Goal: Information Seeking & Learning: Understand process/instructions

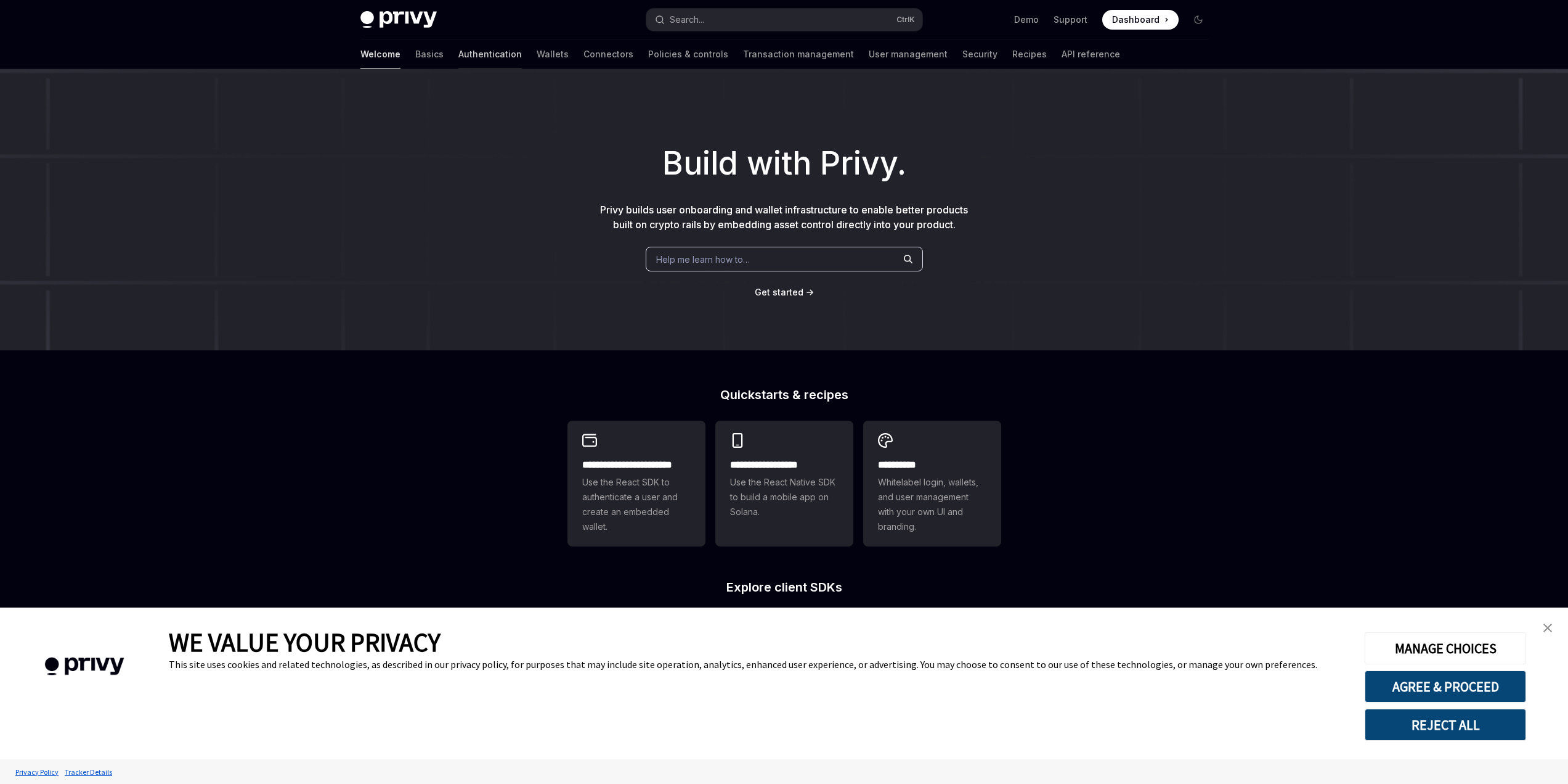
click at [459, 57] on link "Authentication" at bounding box center [490, 54] width 63 height 30
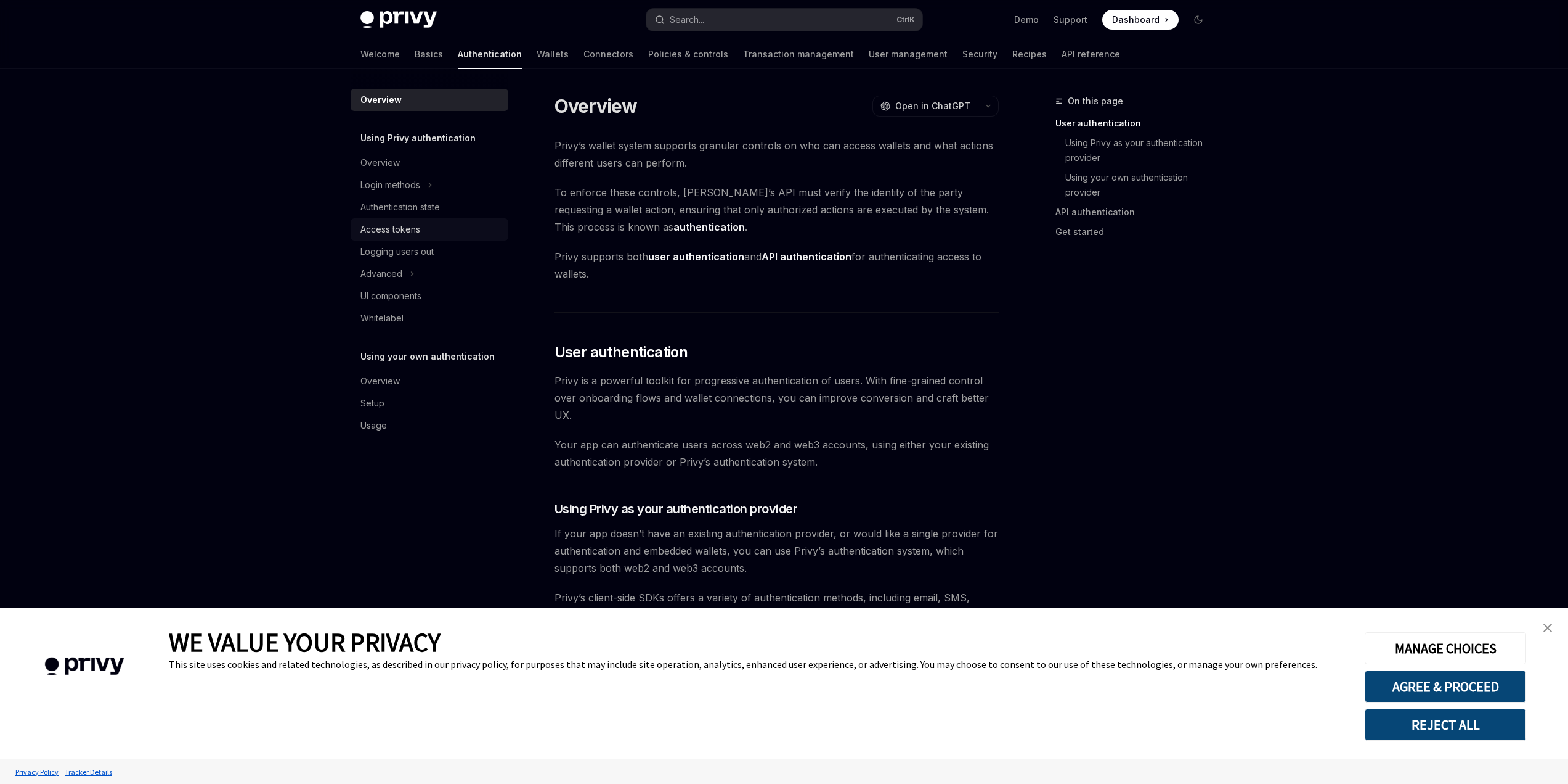
click at [393, 228] on div "Access tokens" at bounding box center [390, 230] width 60 height 14
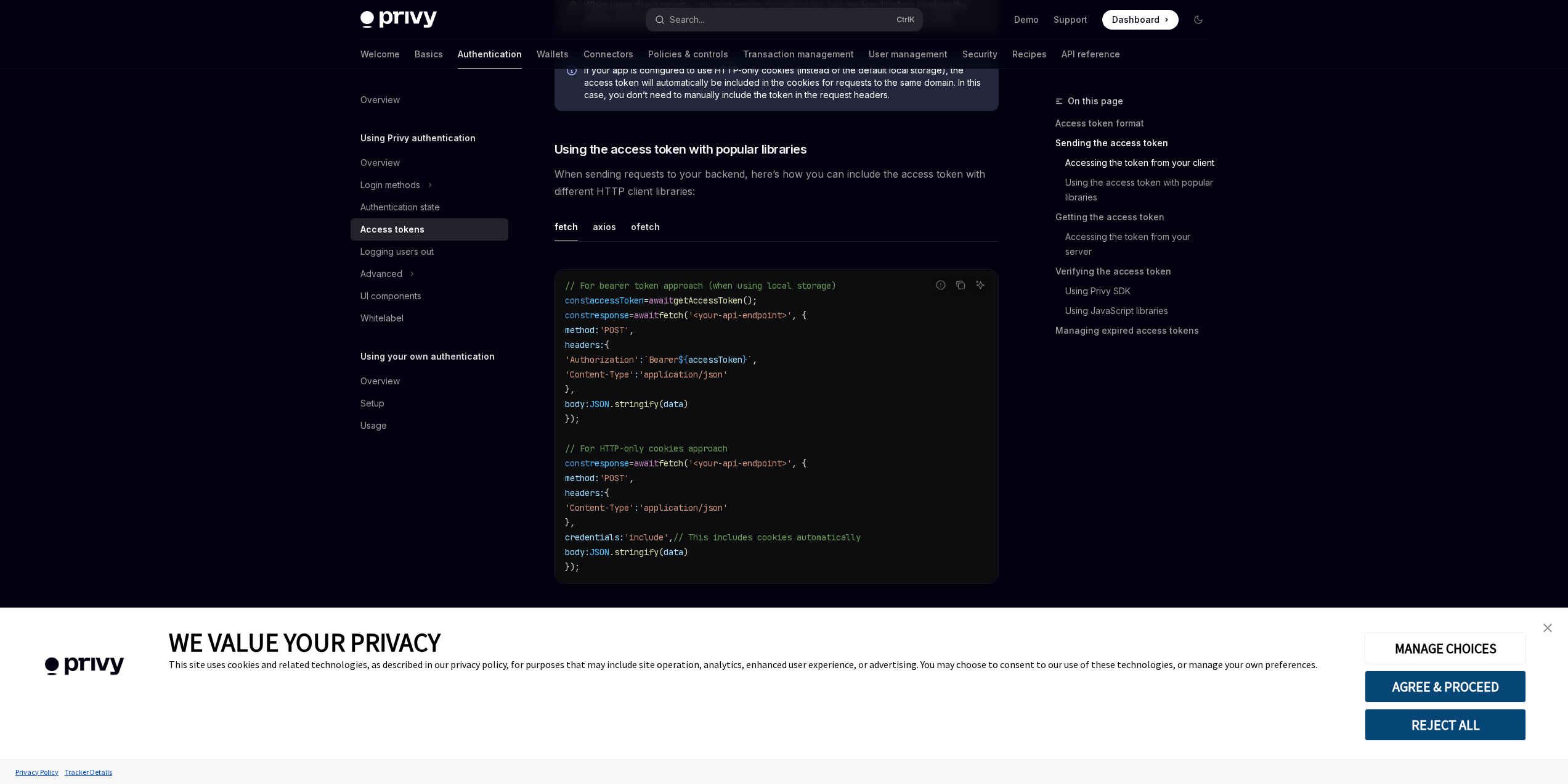
scroll to position [986, 0]
click at [596, 223] on button "axios" at bounding box center [604, 224] width 23 height 29
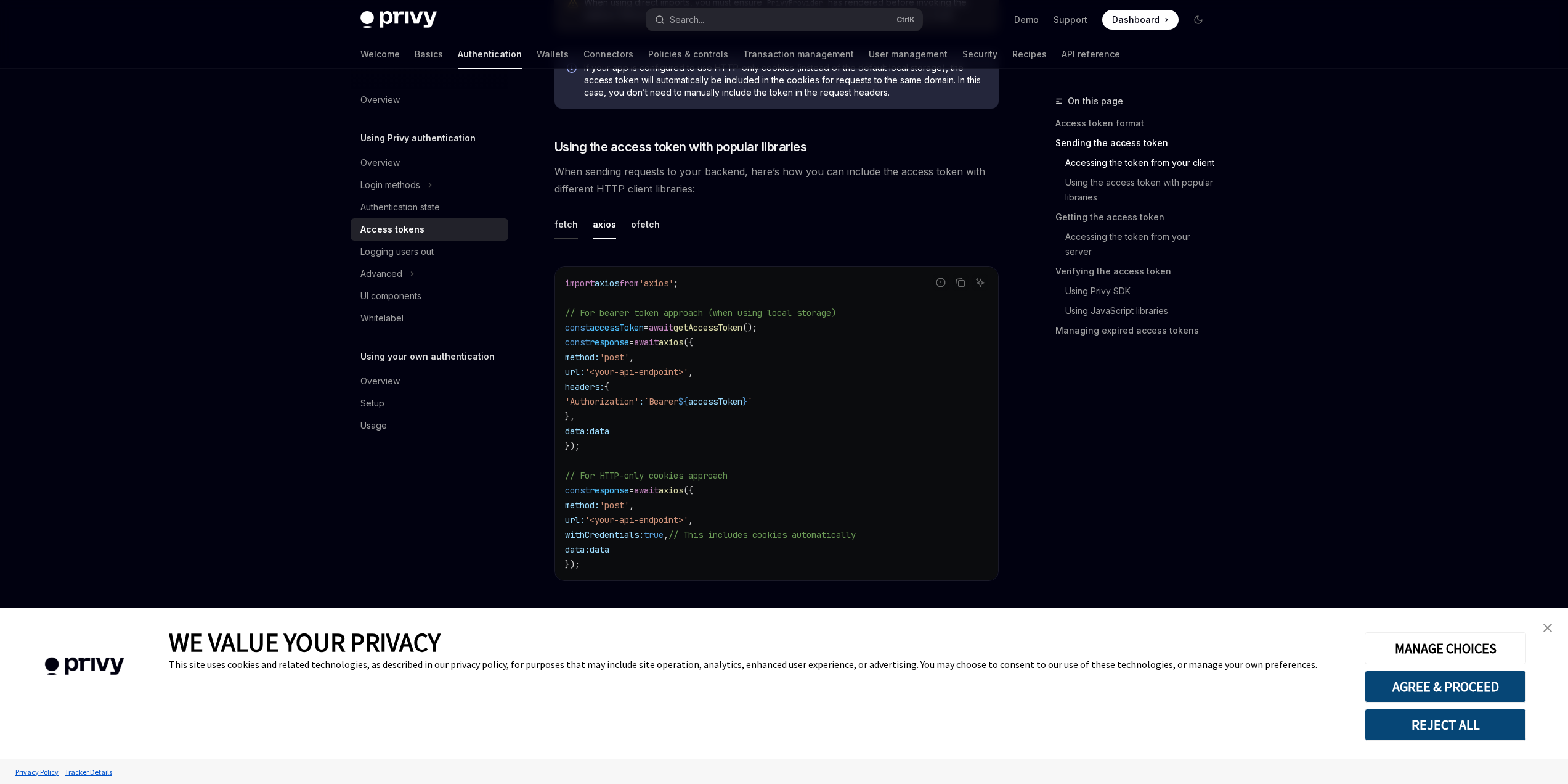
click at [569, 223] on button "fetch" at bounding box center [566, 224] width 23 height 29
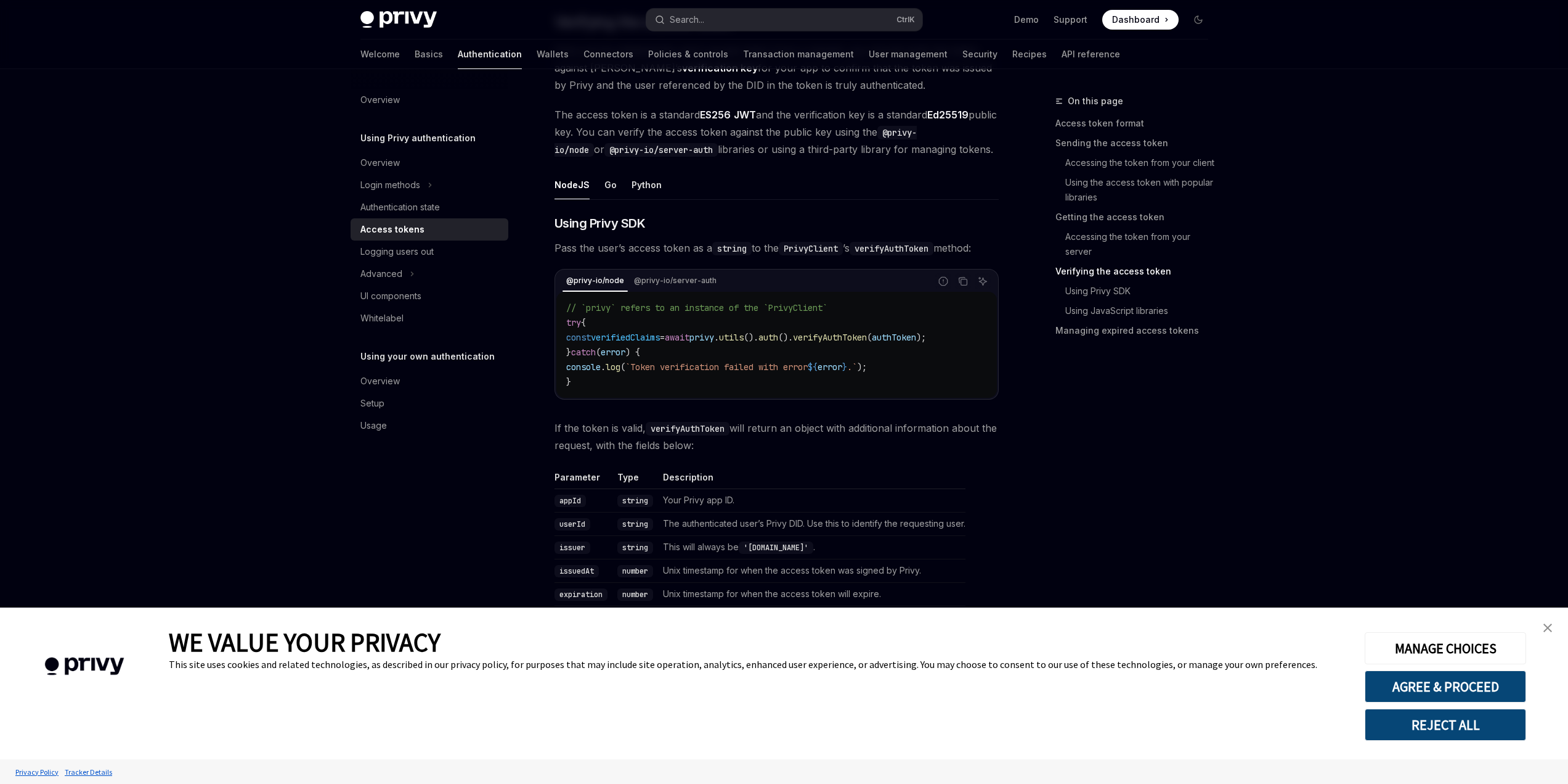
scroll to position [1850, 0]
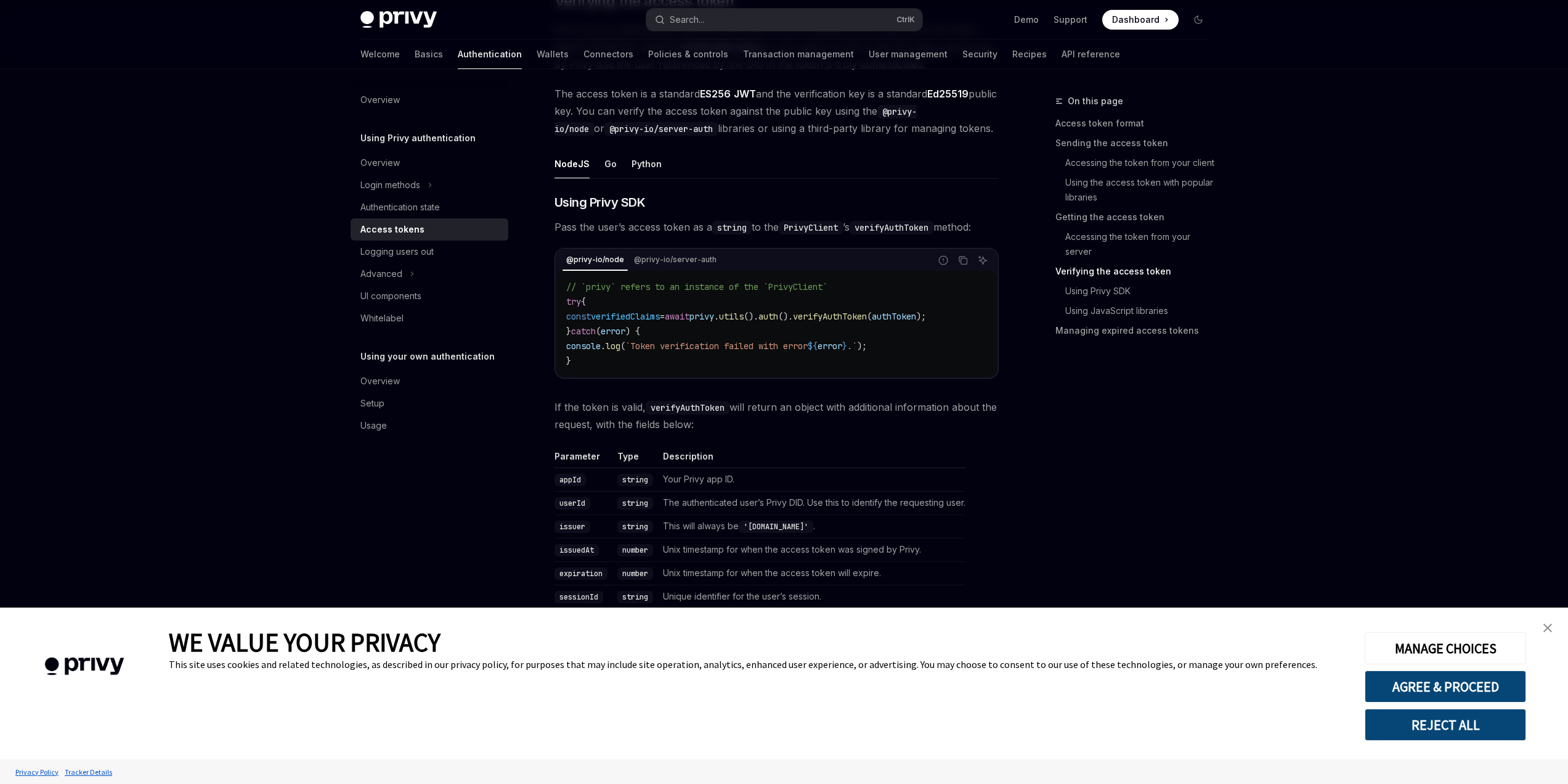
click at [1097, 456] on div "On this page Access token format Sending the access token Accessing the token f…" at bounding box center [1124, 439] width 188 height 690
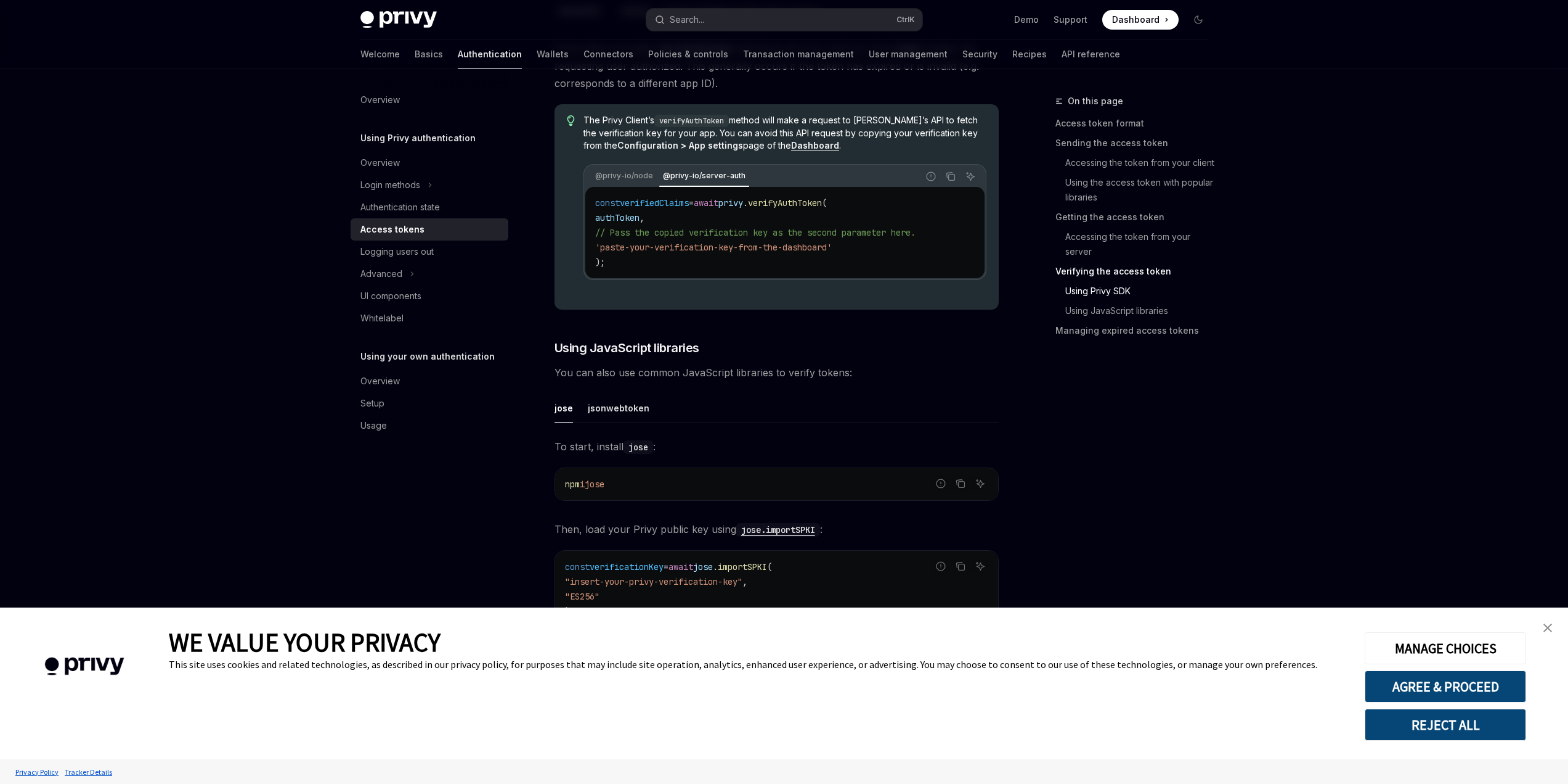
scroll to position [2590, 0]
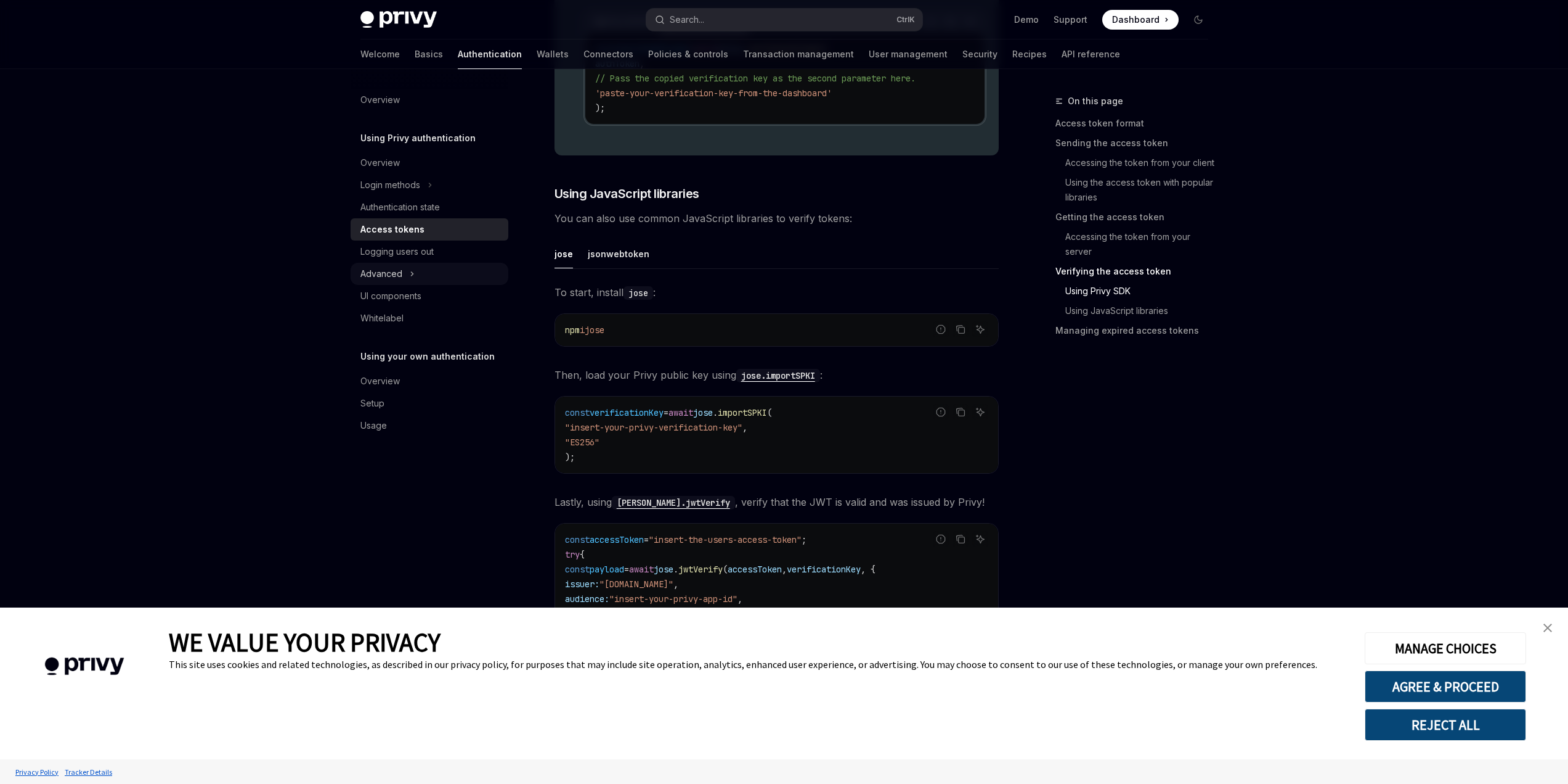
click at [407, 274] on button "Advanced" at bounding box center [429, 274] width 158 height 22
click at [430, 205] on div "Authentication state" at bounding box center [399, 207] width 79 height 14
type textarea "*"
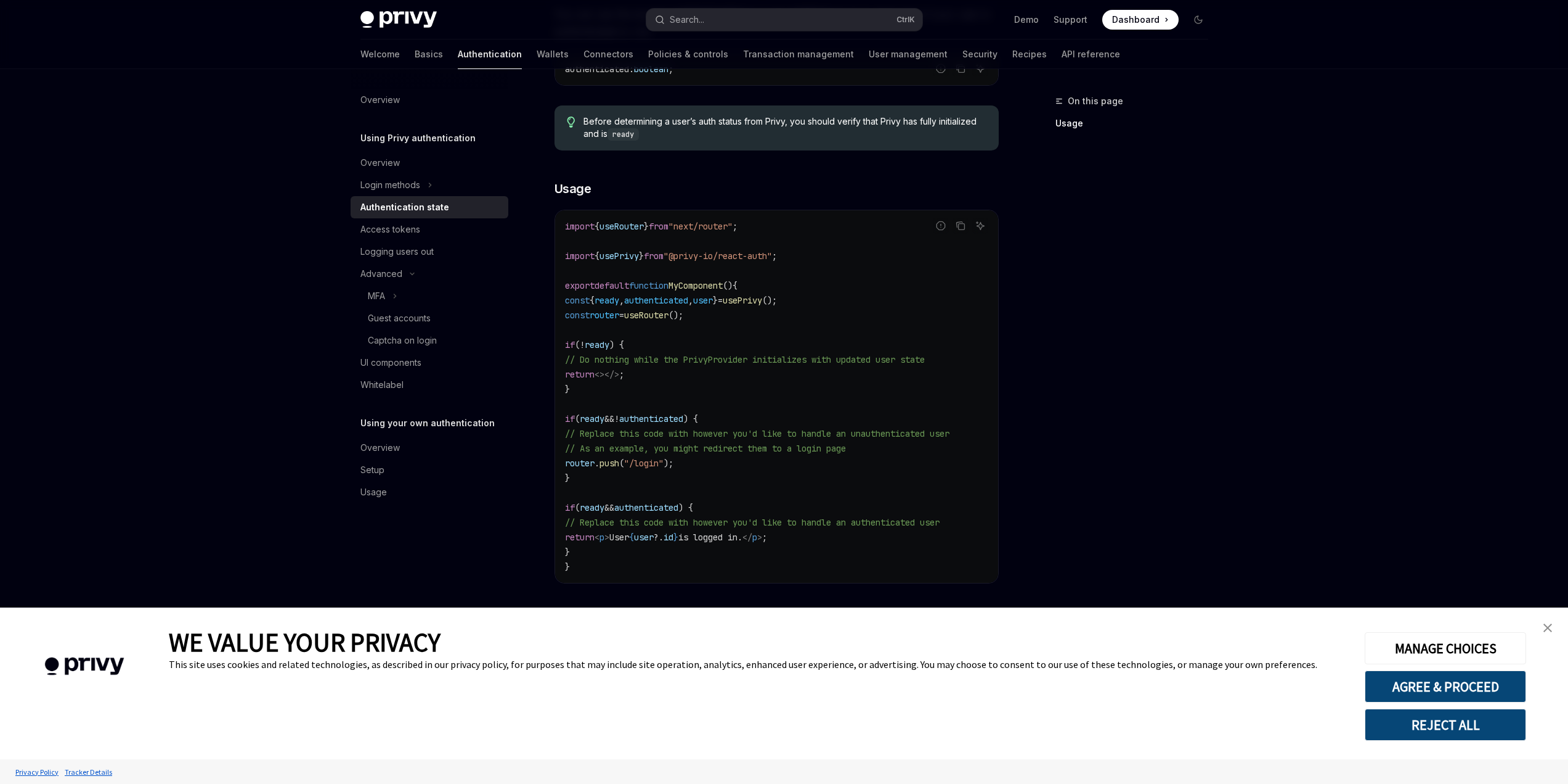
scroll to position [282, 0]
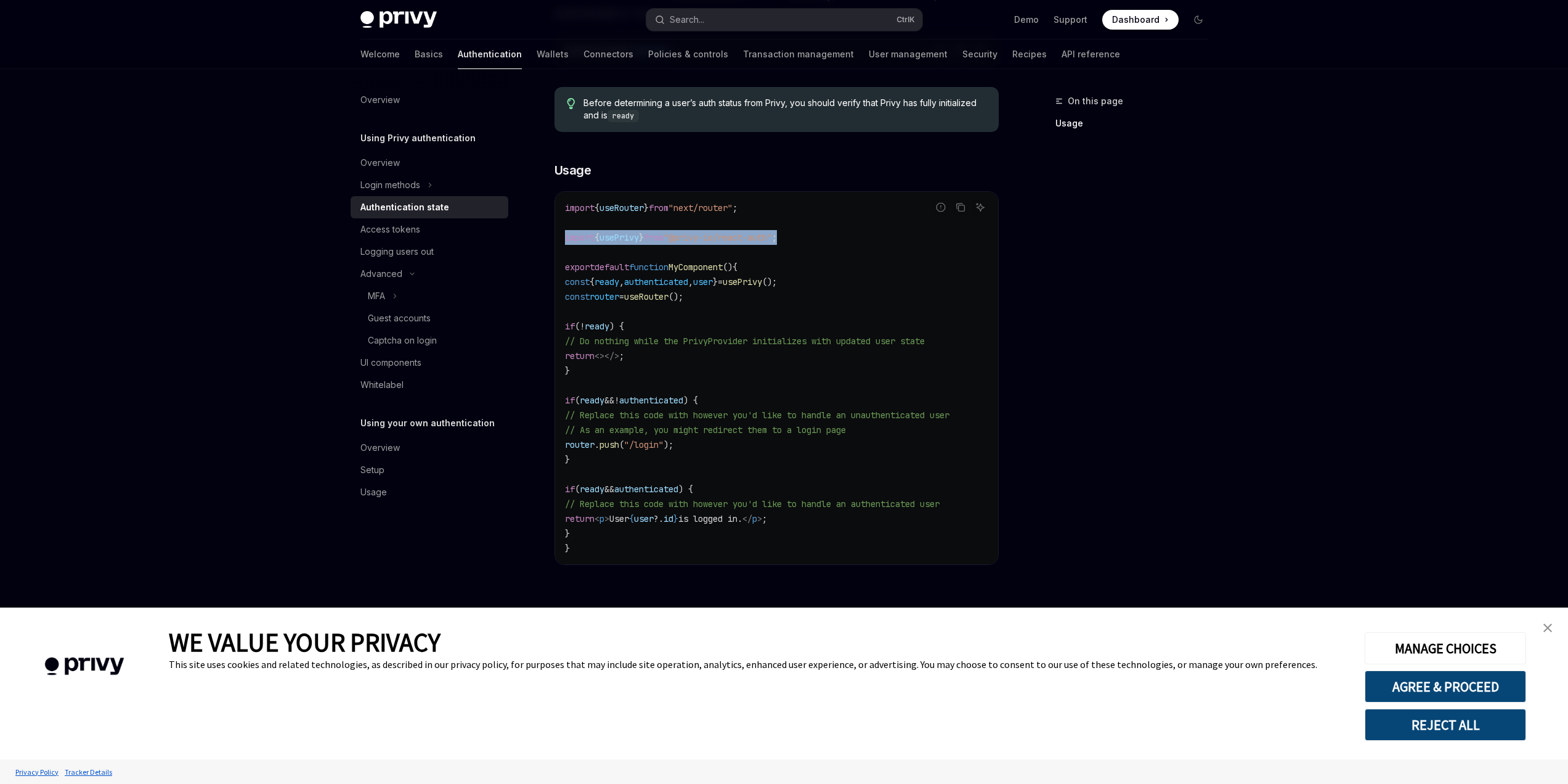
drag, startPoint x: 826, startPoint y: 235, endPoint x: 542, endPoint y: 238, distance: 284.0
click at [542, 238] on div "Using Privy authentication Authentication state OpenAI Open in ChatGPT OpenAI O…" at bounding box center [661, 300] width 680 height 967
copy span "import { usePrivy } from "@privy-io/react-auth" ;"
